Goal: Task Accomplishment & Management: Use online tool/utility

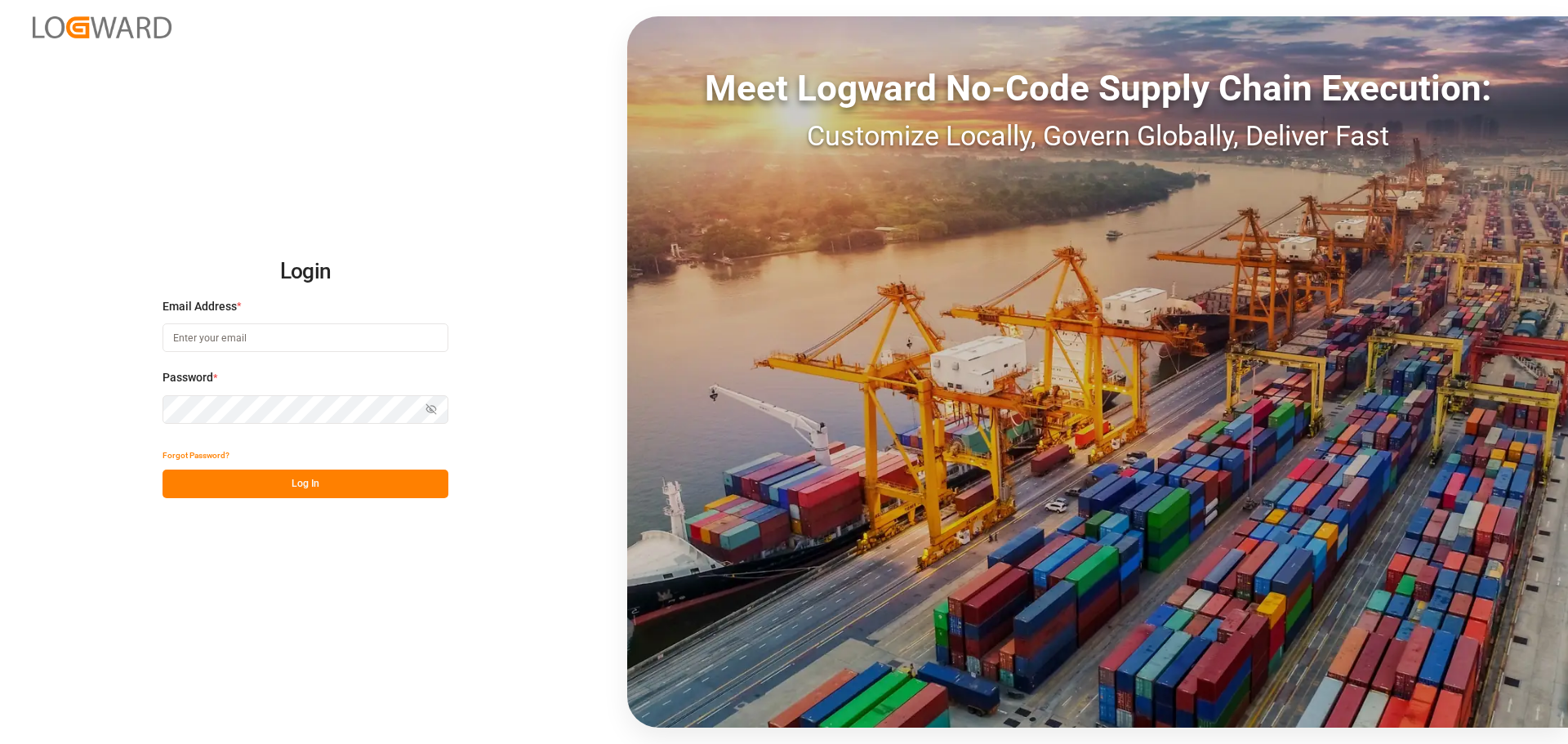
type input "[PERSON_NAME][EMAIL_ADDRESS][PERSON_NAME][DOMAIN_NAME]"
click at [392, 472] on button "Log In" at bounding box center [306, 483] width 286 height 28
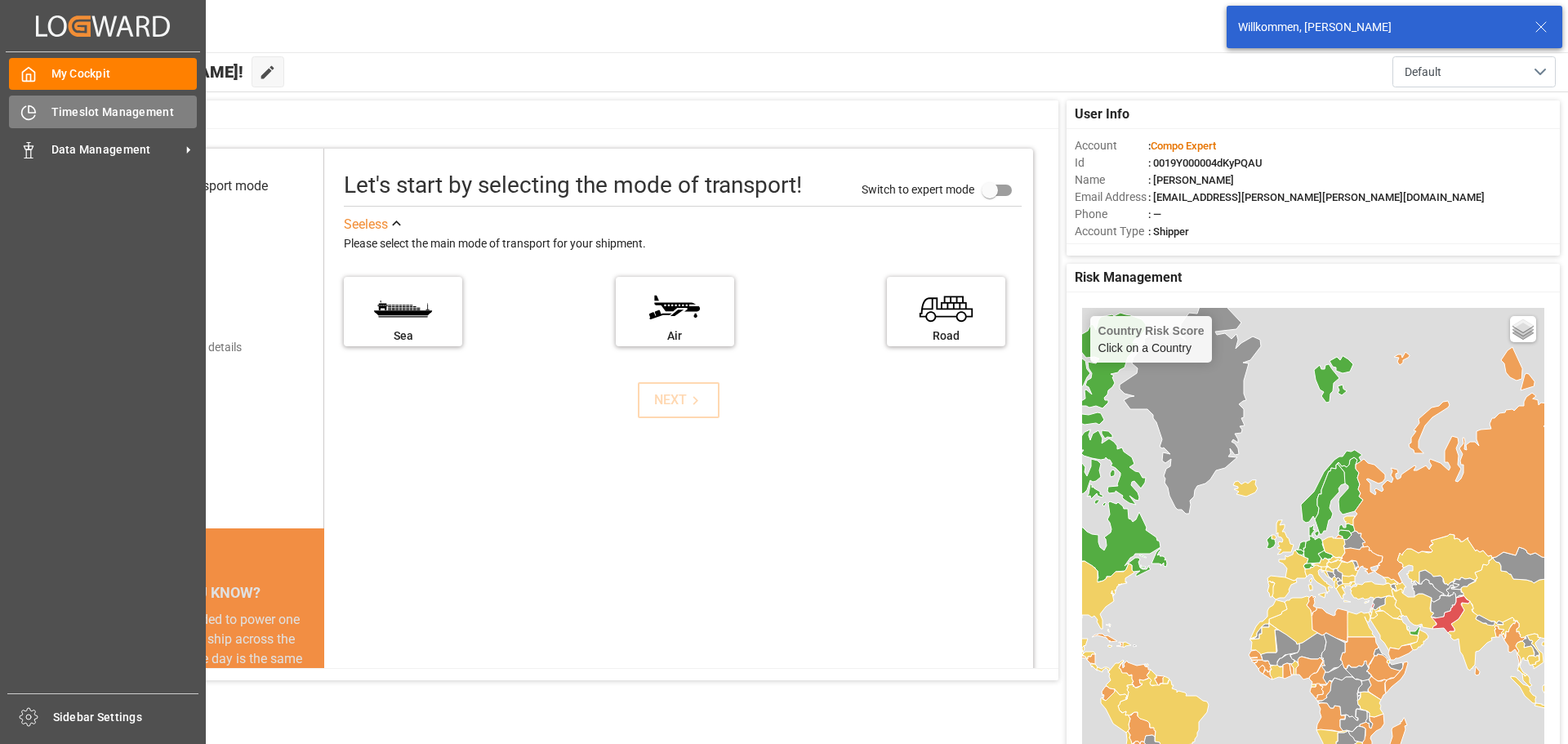
click at [36, 119] on icon at bounding box center [28, 113] width 16 height 16
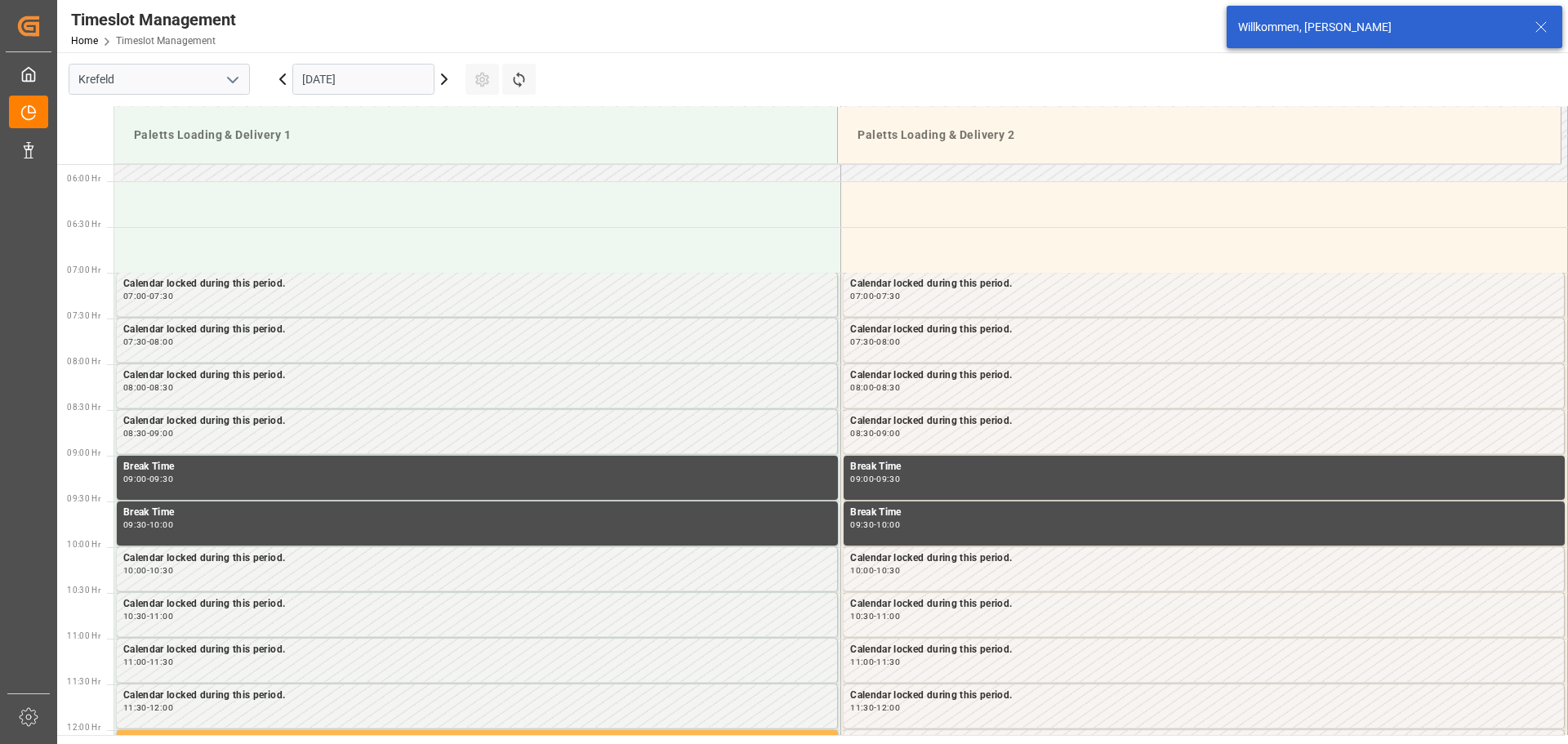
scroll to position [538, 0]
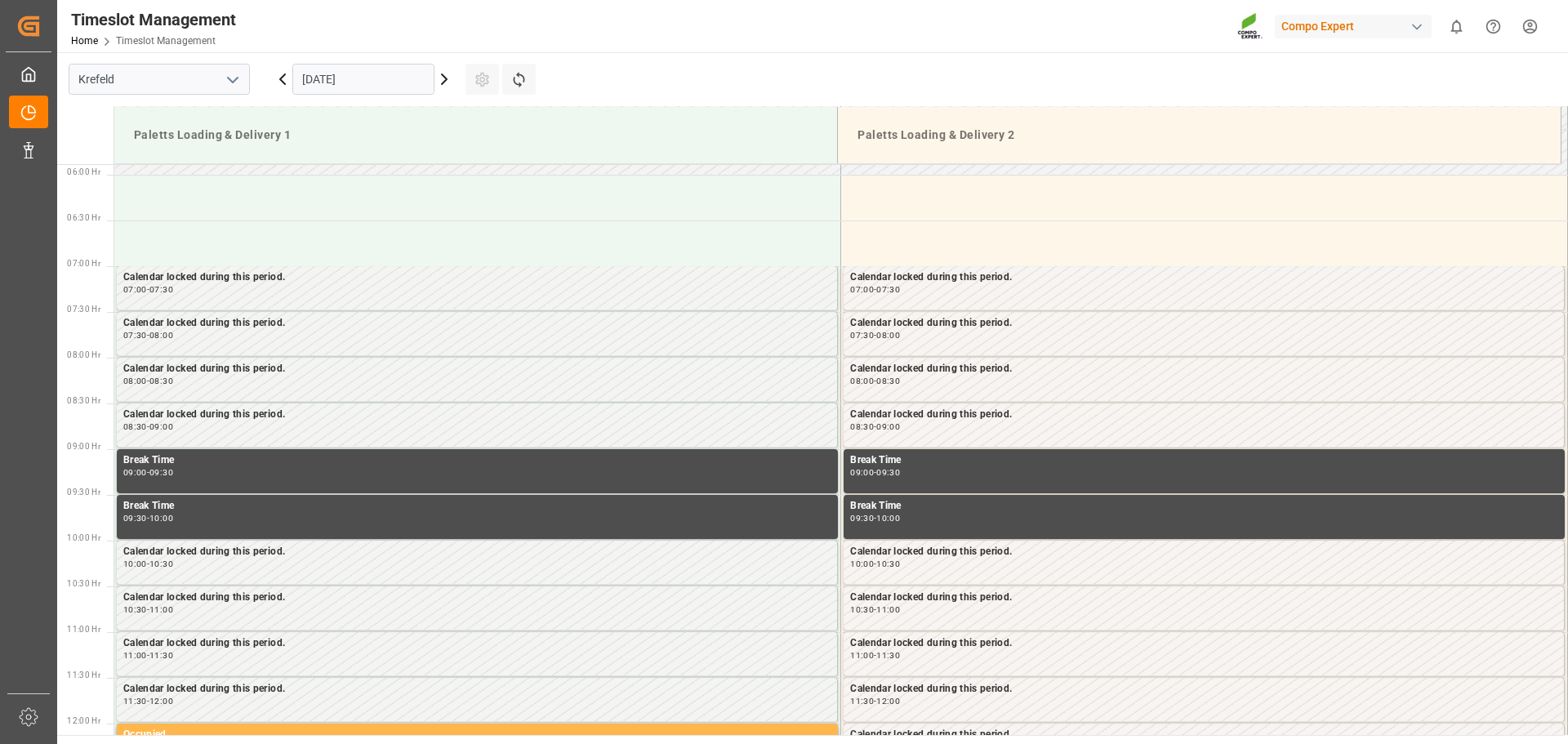
click at [280, 81] on icon at bounding box center [283, 79] width 20 height 20
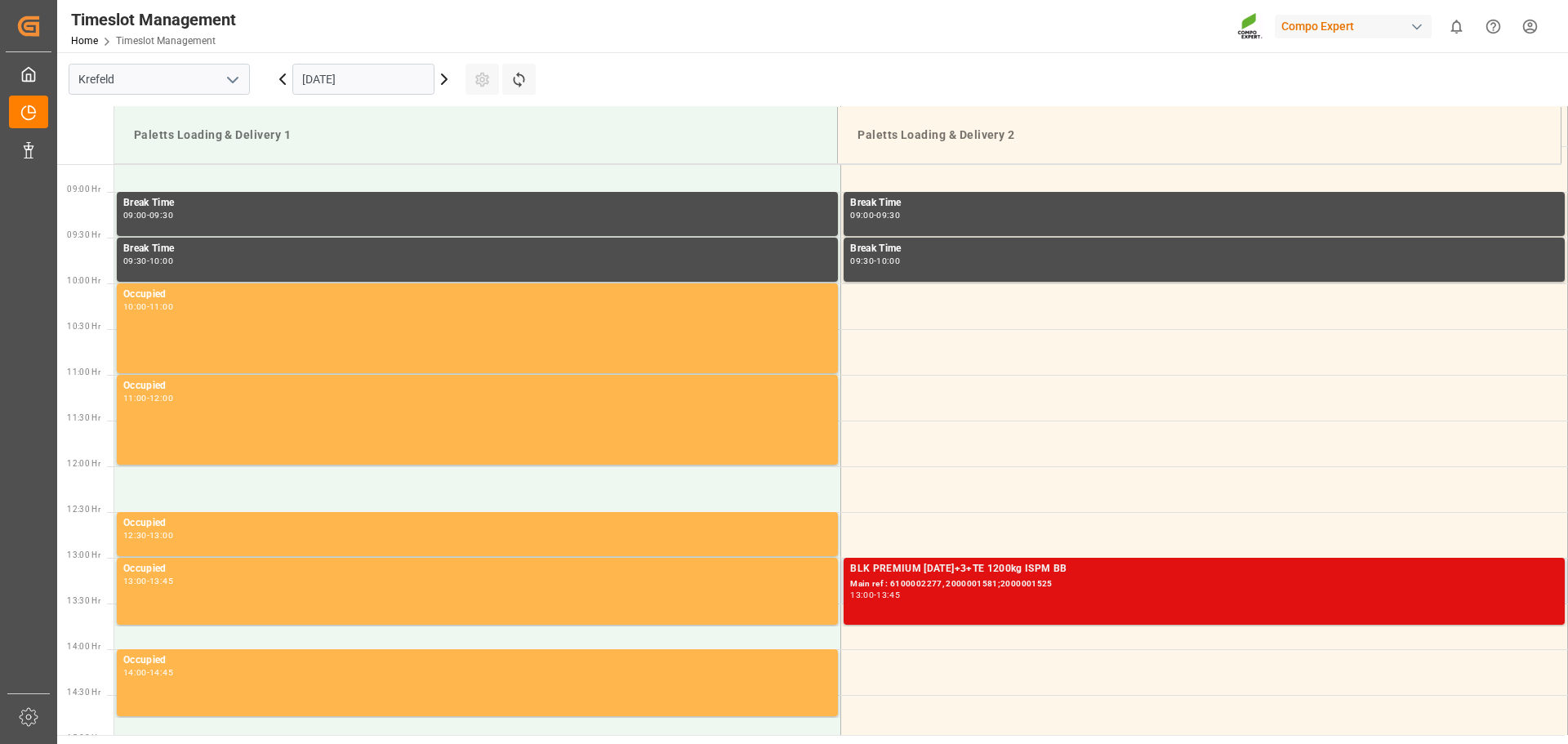
scroll to position [947, 0]
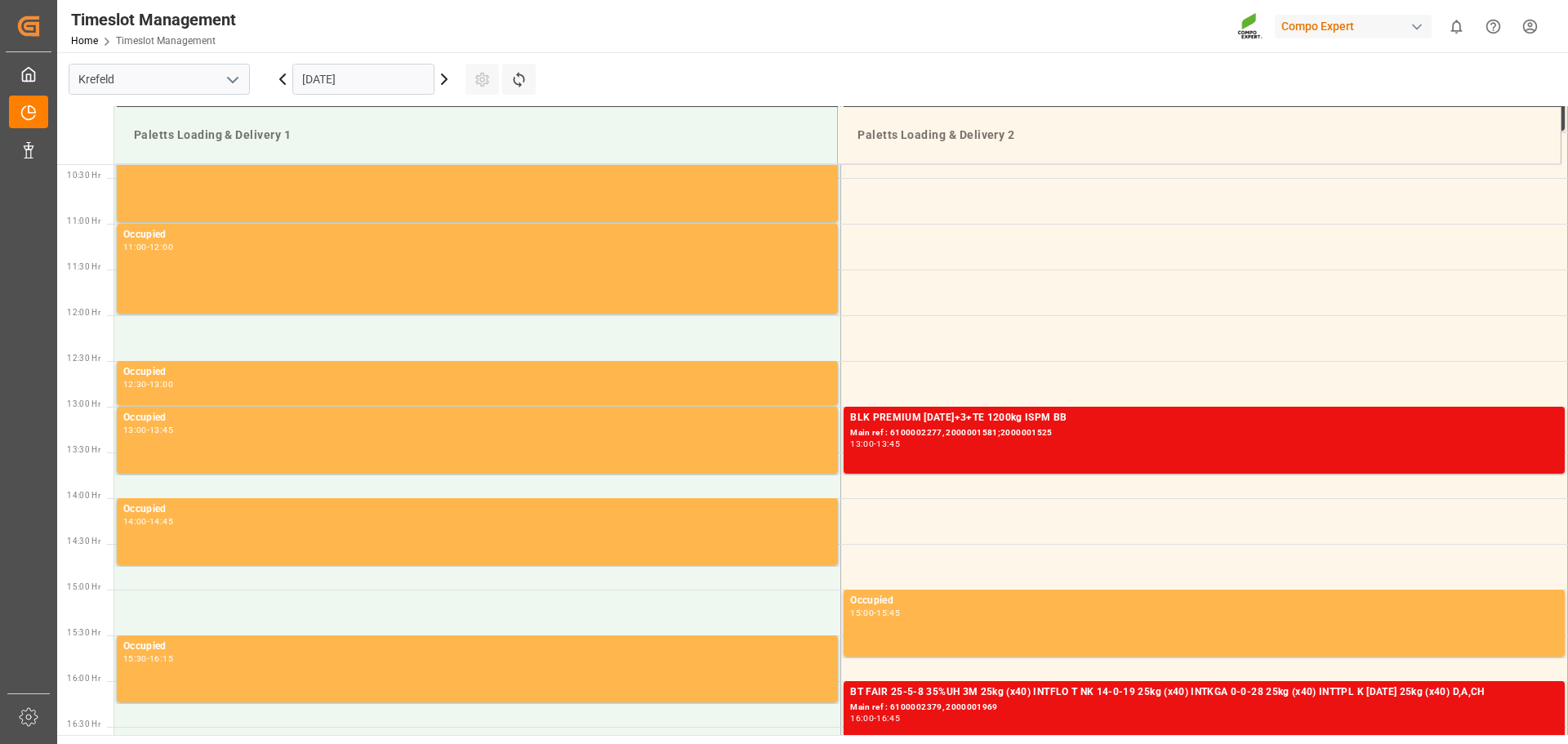
click at [280, 84] on icon at bounding box center [283, 79] width 20 height 20
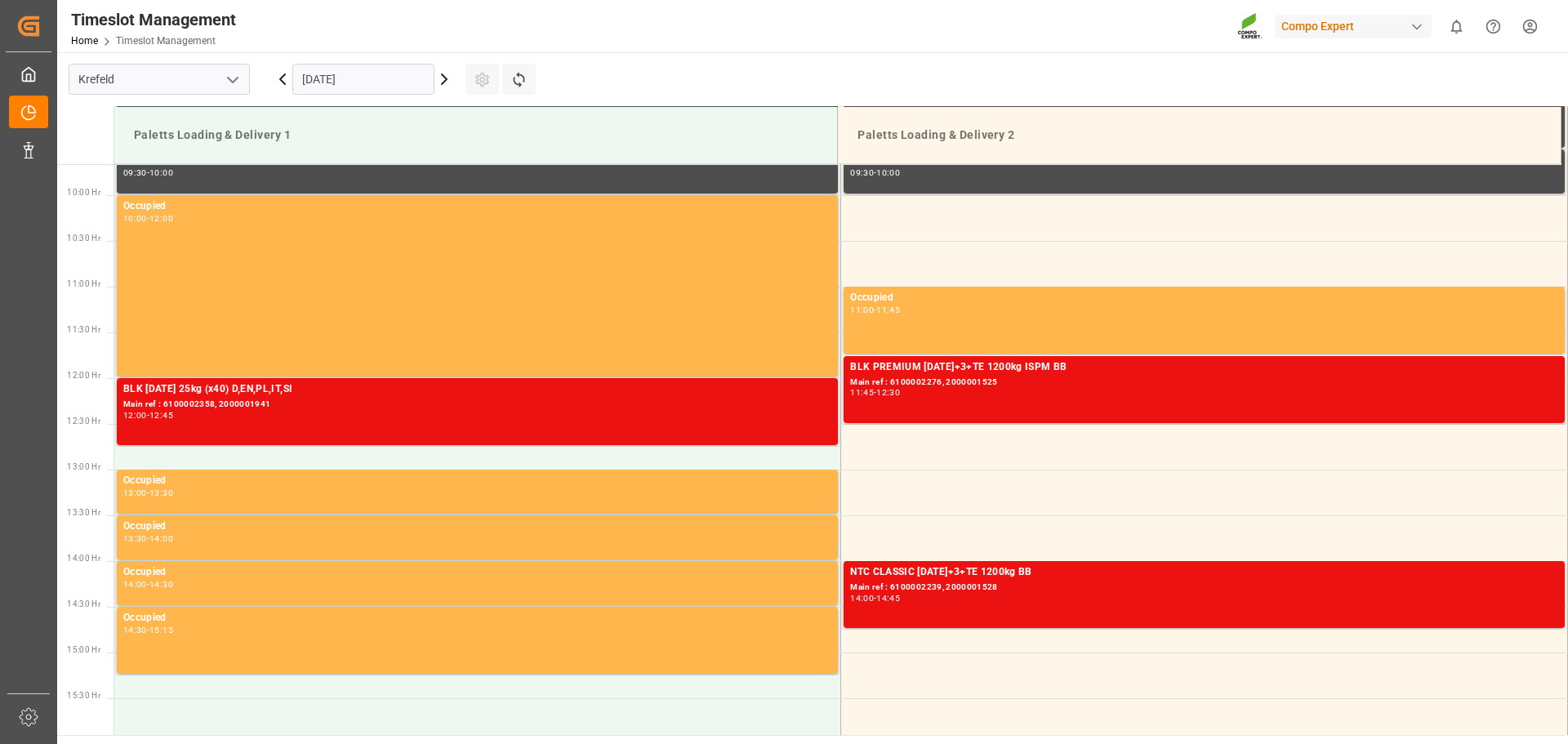
scroll to position [890, 0]
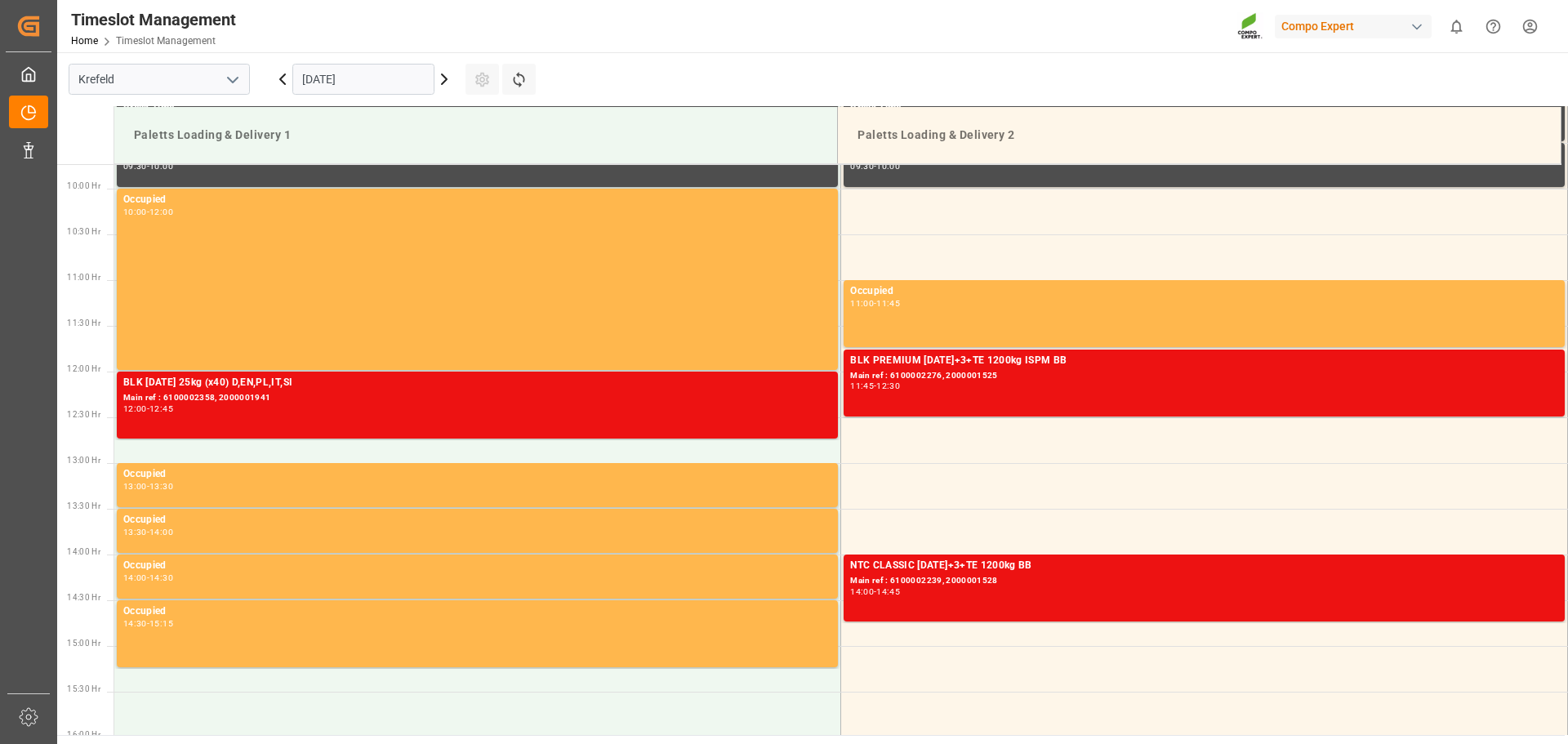
click at [441, 85] on icon at bounding box center [445, 79] width 20 height 20
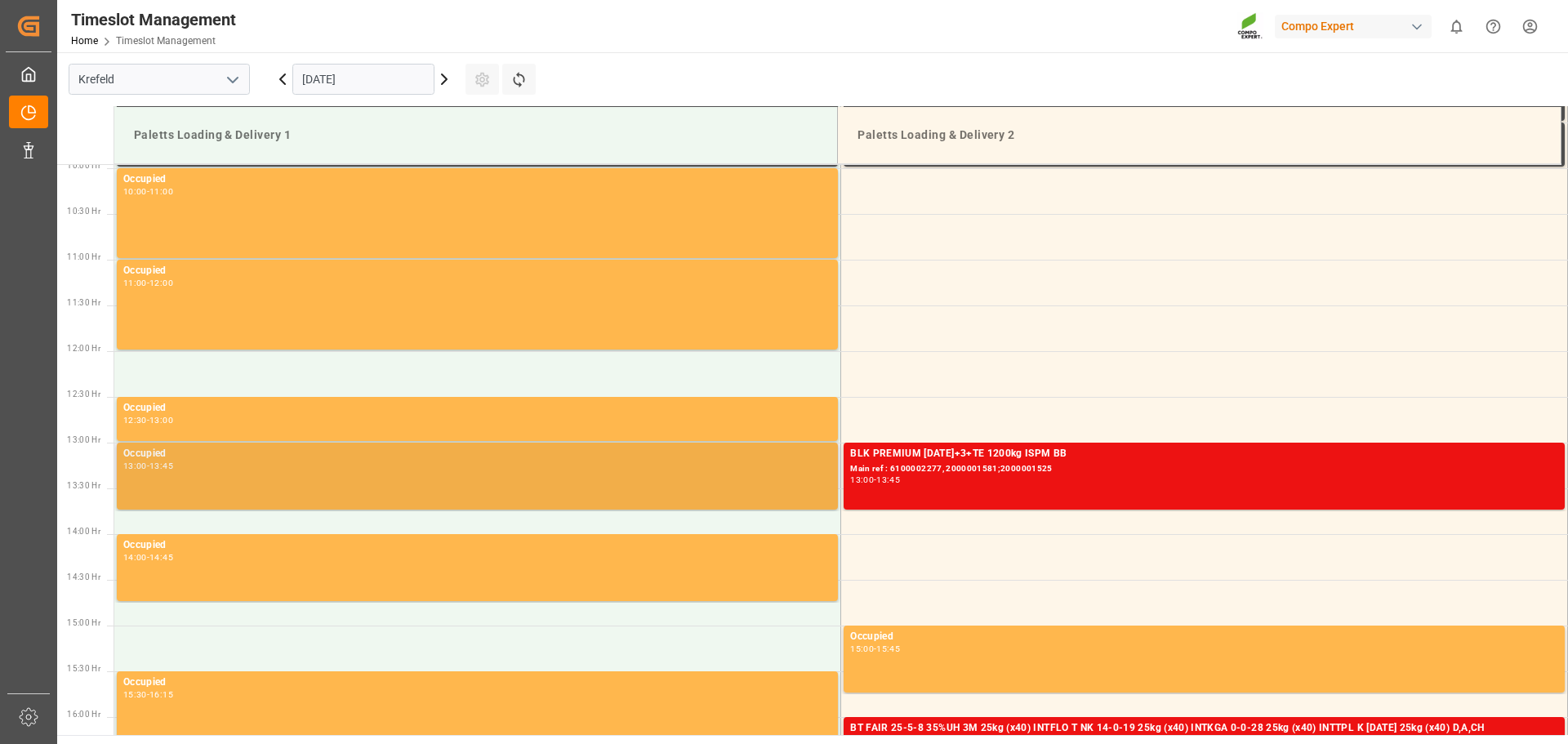
scroll to position [947, 0]
